Goal: Transaction & Acquisition: Purchase product/service

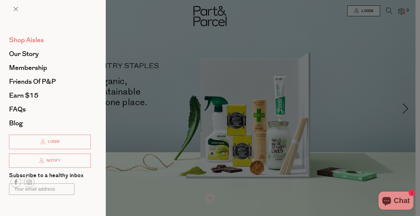
click at [20, 42] on span "Shop Aisles" at bounding box center [26, 40] width 35 height 10
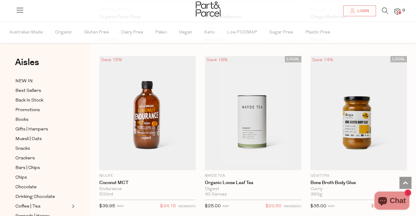
scroll to position [2154, 0]
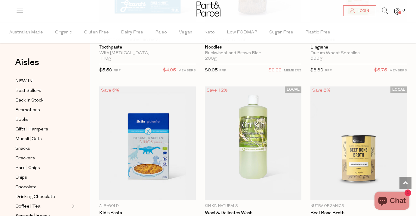
scroll to position [5331, 0]
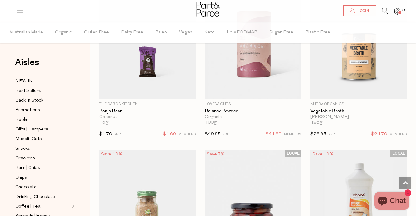
scroll to position [5696, 0]
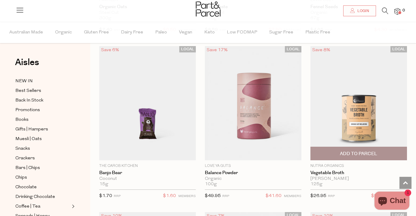
click at [388, 147] on span "Add To Parcel" at bounding box center [358, 153] width 93 height 13
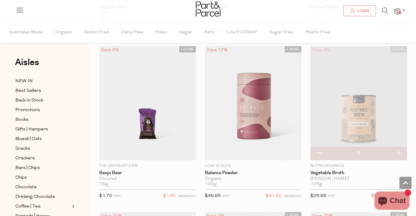
click at [319, 146] on button "button" at bounding box center [318, 152] width 17 height 13
type input "0"
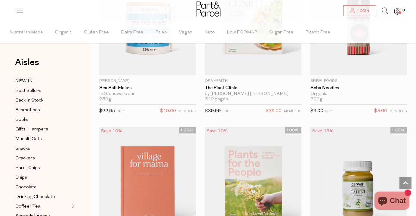
scroll to position [8127, 0]
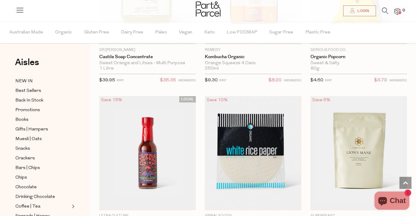
scroll to position [10498, 0]
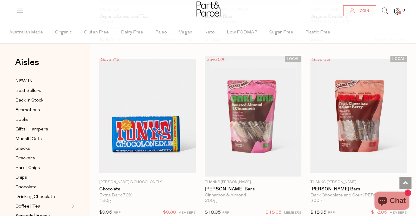
scroll to position [13578, 0]
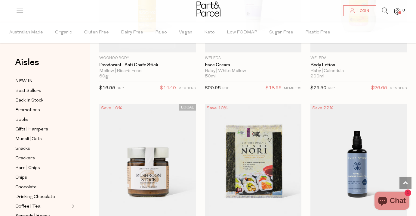
scroll to position [16104, 0]
